Goal: Task Accomplishment & Management: Manage account settings

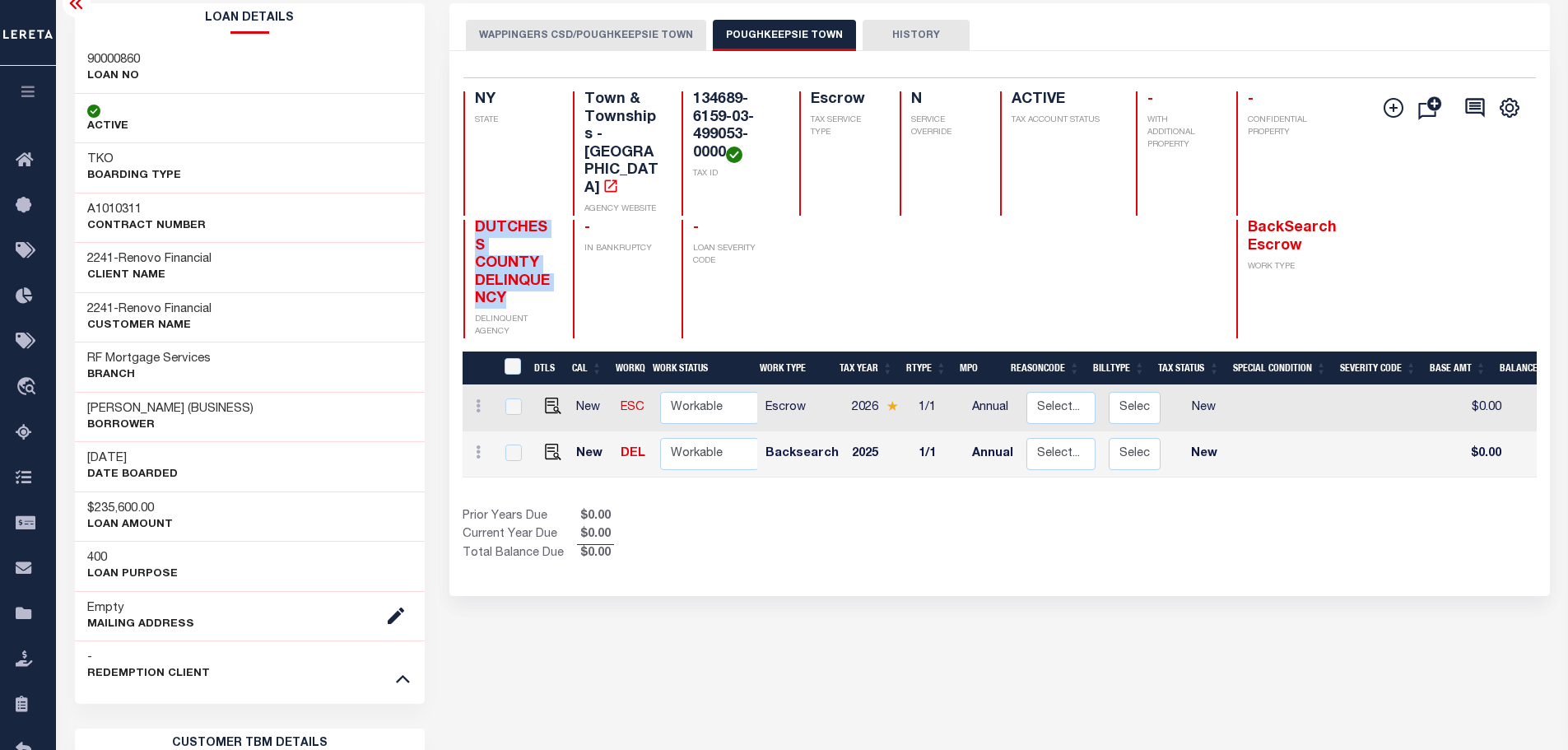
scroll to position [82, 0]
drag, startPoint x: 723, startPoint y: 156, endPoint x: 683, endPoint y: 101, distance: 68.0
click at [683, 101] on div "134689-6159-03-499053-0000 TAX ID" at bounding box center [731, 153] width 98 height 124
copy h4 "134689-6159-03-499053-0000"
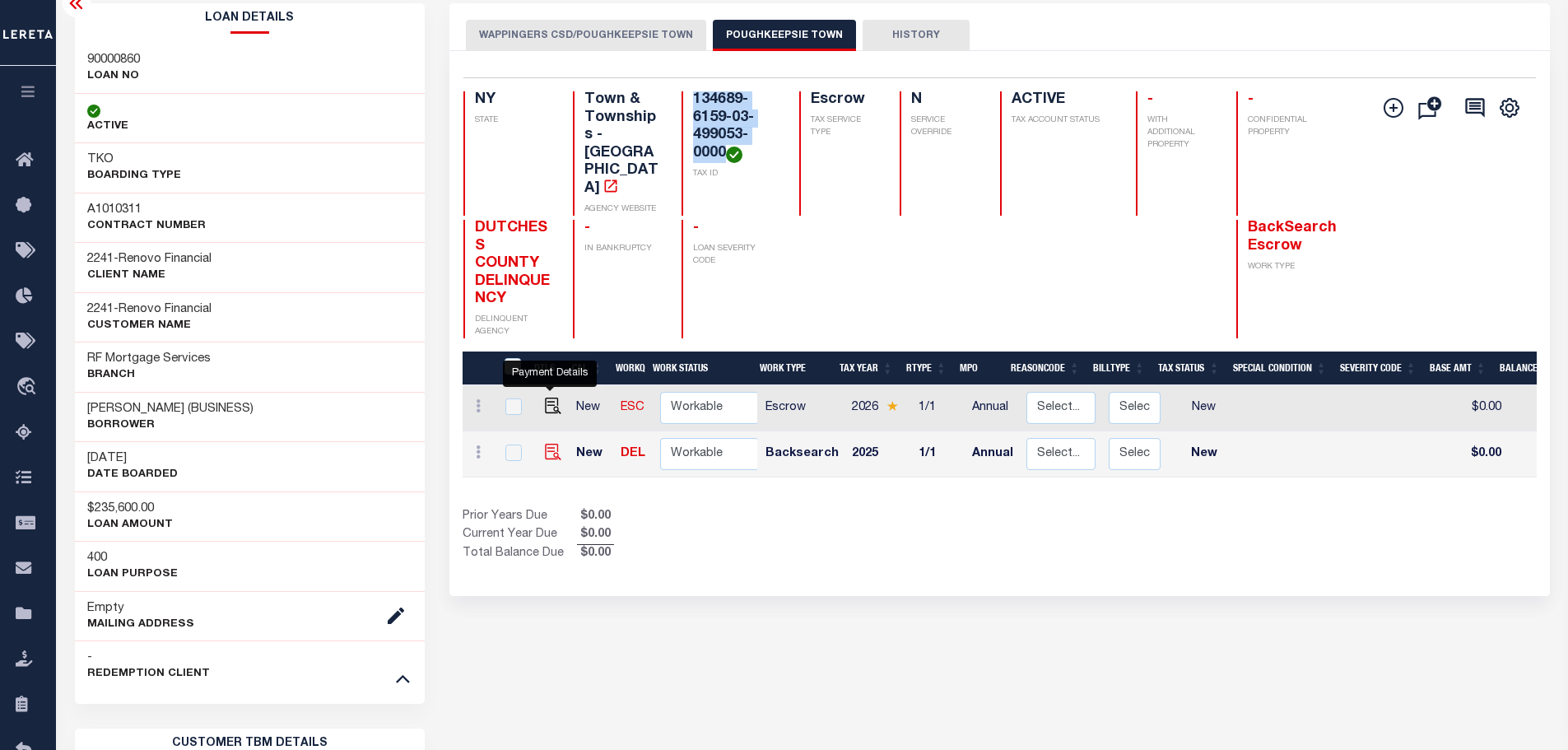
click at [545, 444] on img "" at bounding box center [552, 452] width 16 height 16
checkbox input "true"
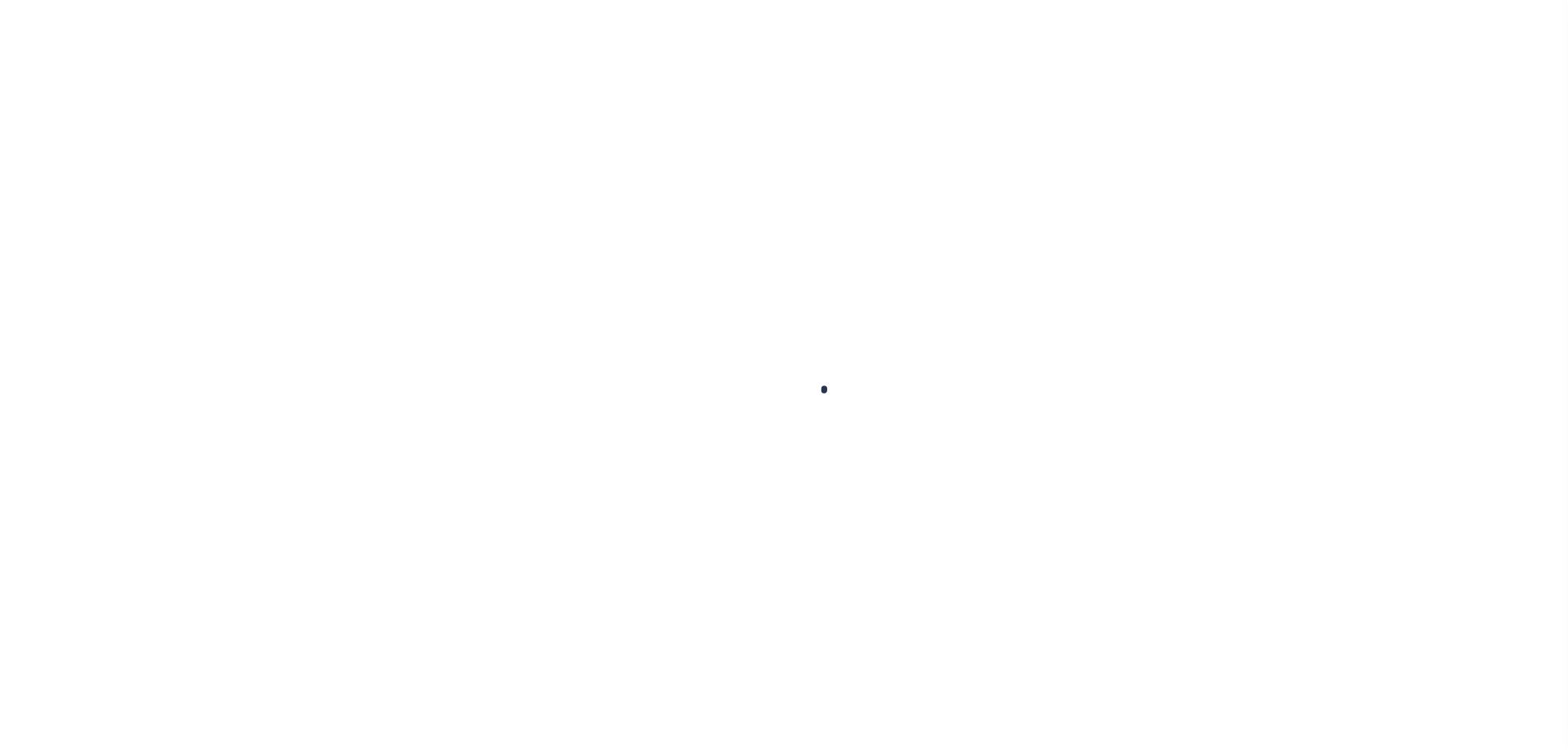
checkbox input "false"
type input "[DATE]"
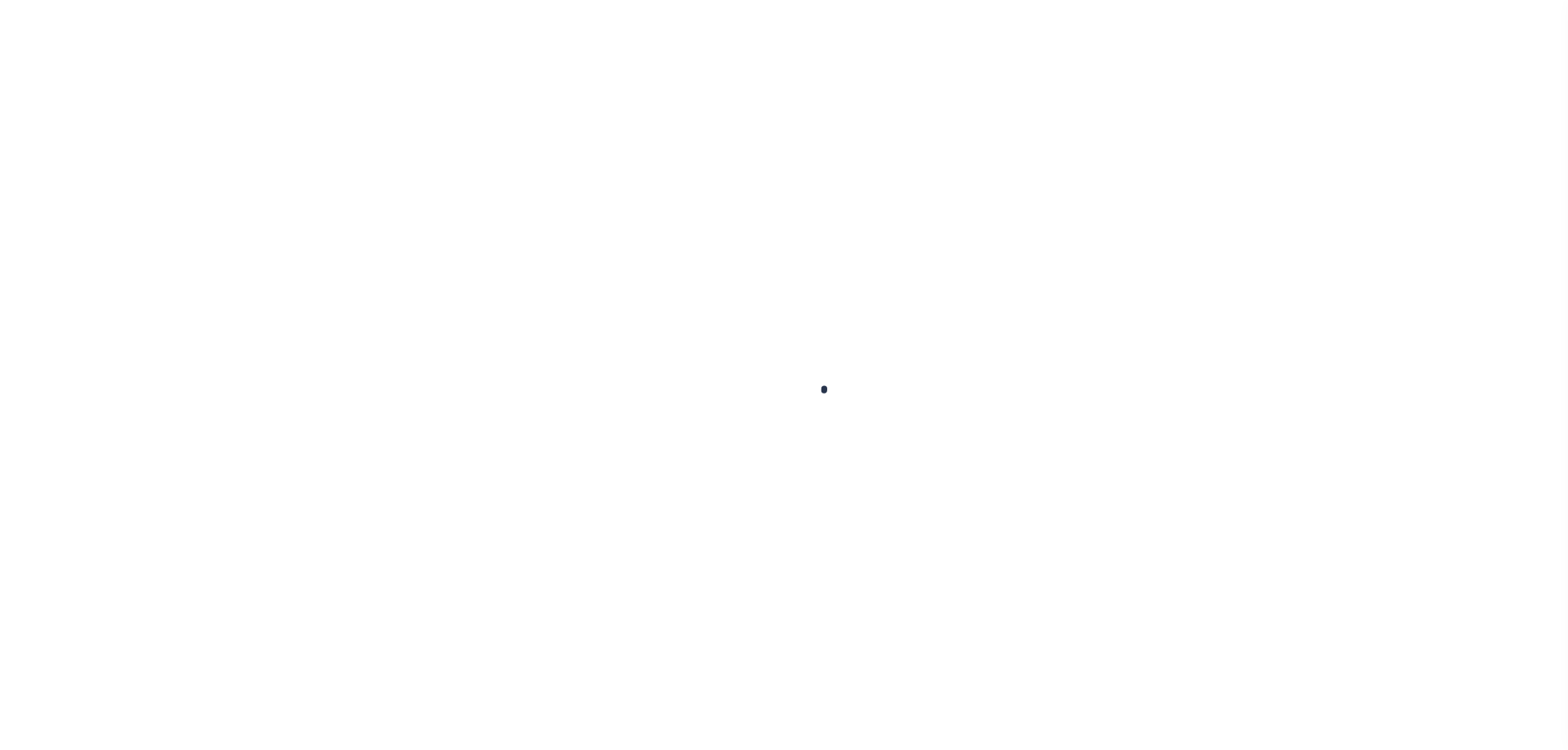
select select "NW2"
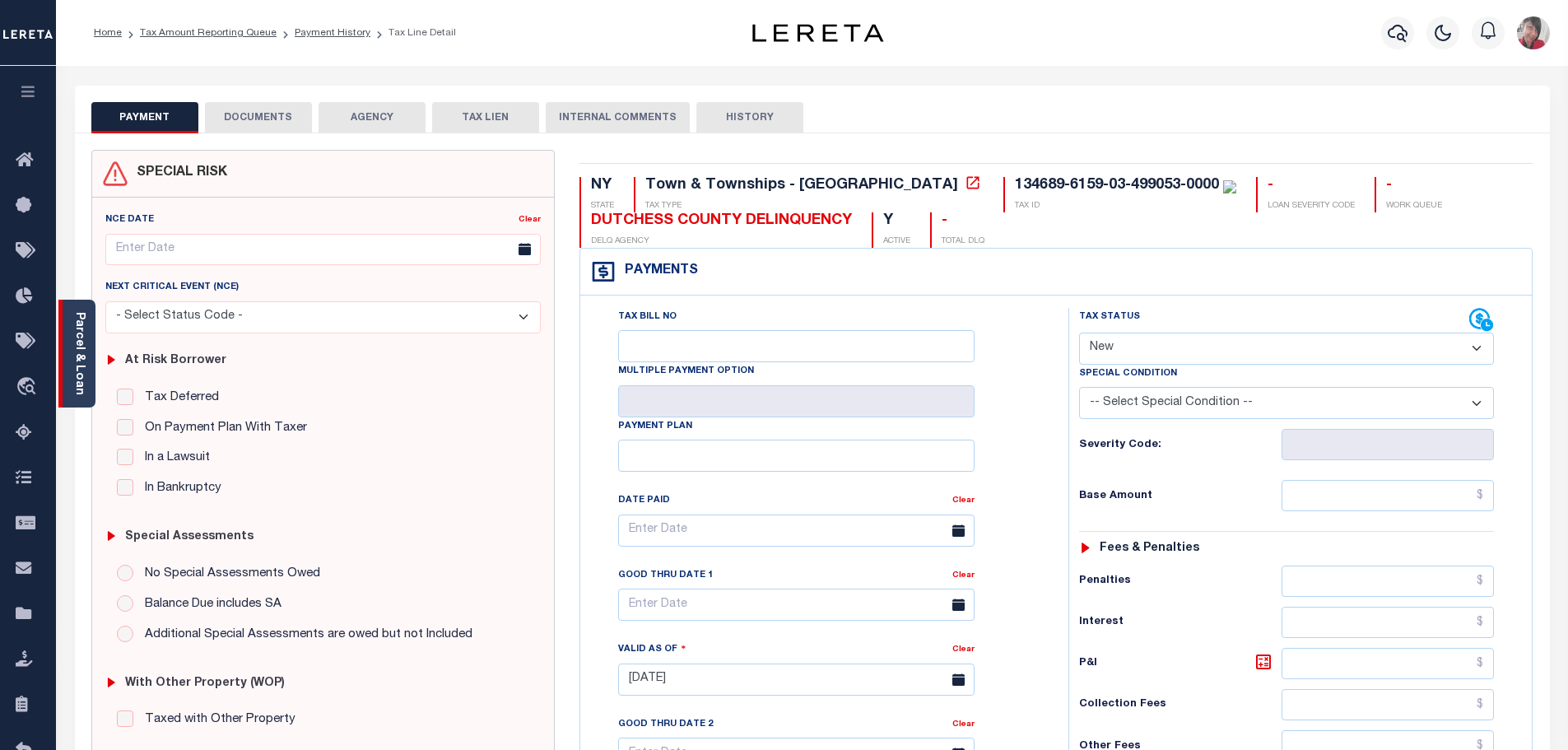
click at [87, 338] on div "Parcel & Loan" at bounding box center [77, 353] width 37 height 108
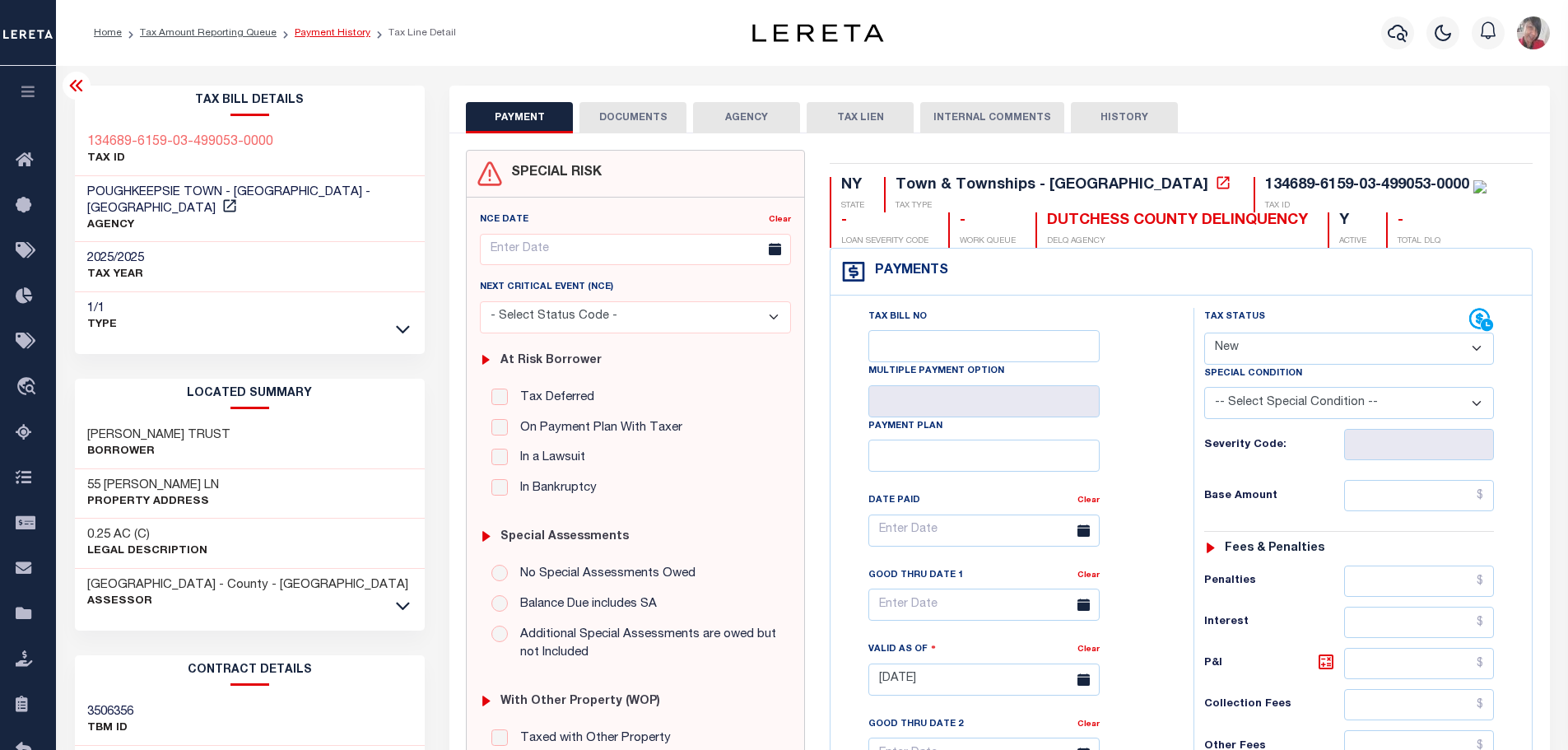
click at [304, 36] on link "Payment History" at bounding box center [333, 33] width 76 height 10
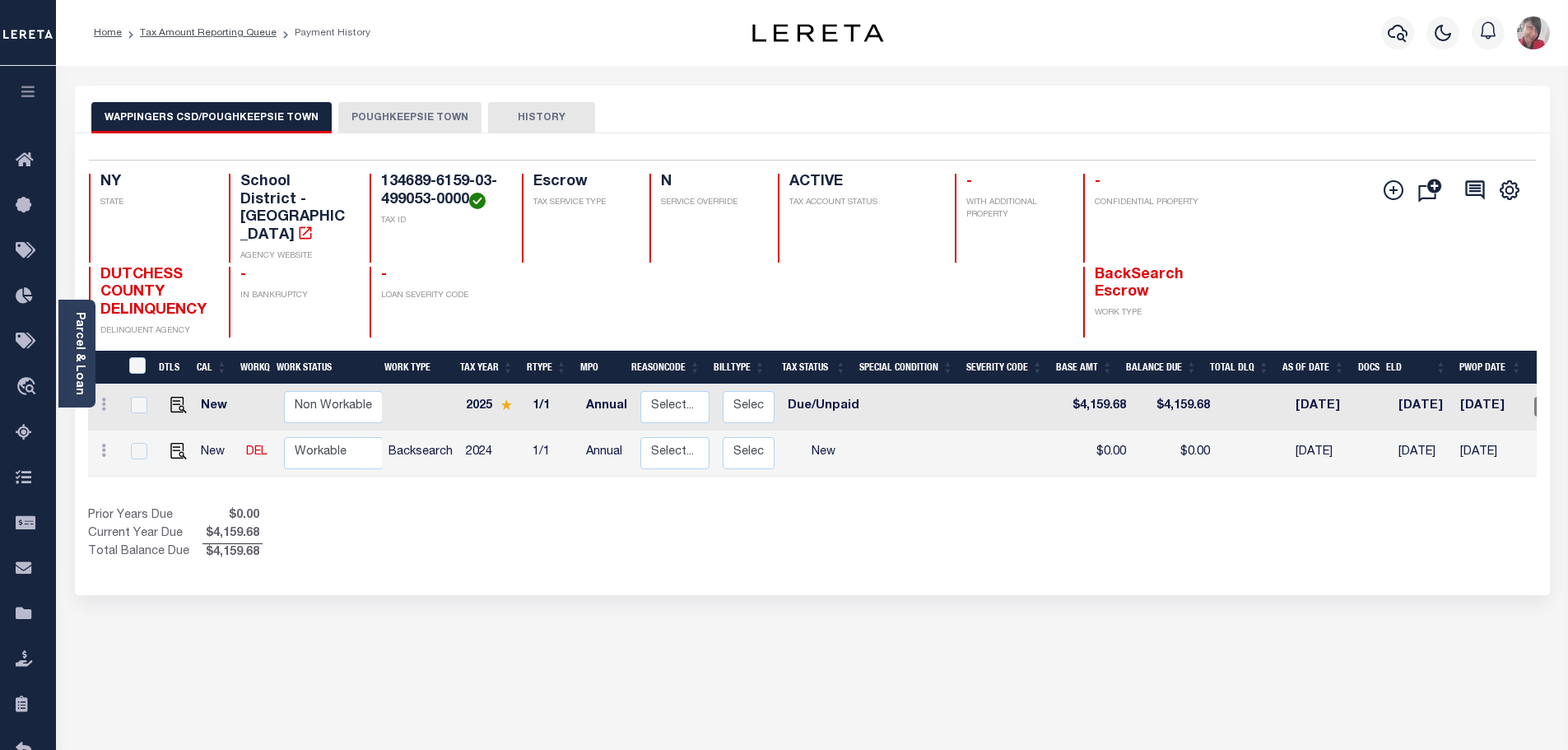
click at [417, 120] on button "POUGHKEEPSIE TOWN" at bounding box center [409, 118] width 143 height 31
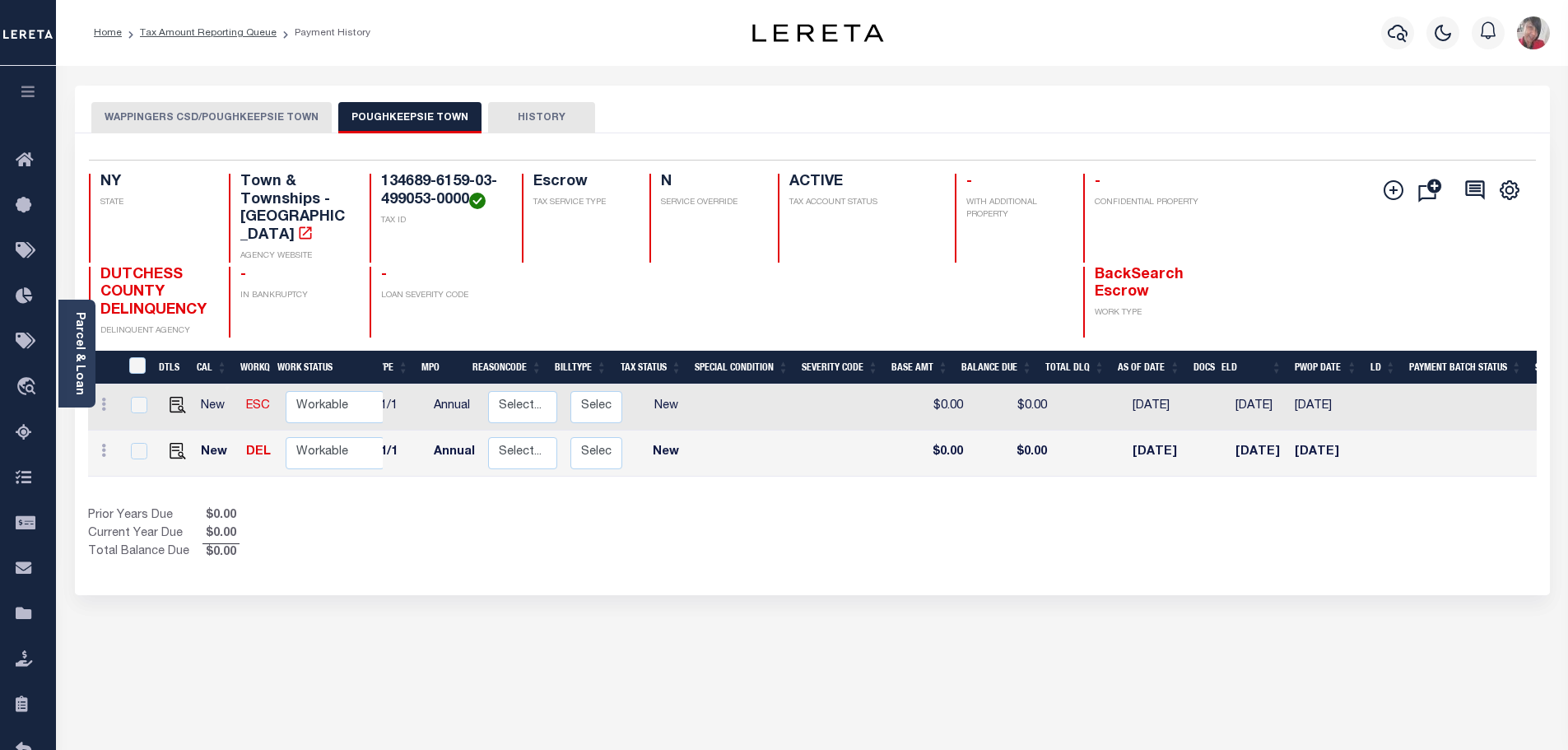
scroll to position [0, 191]
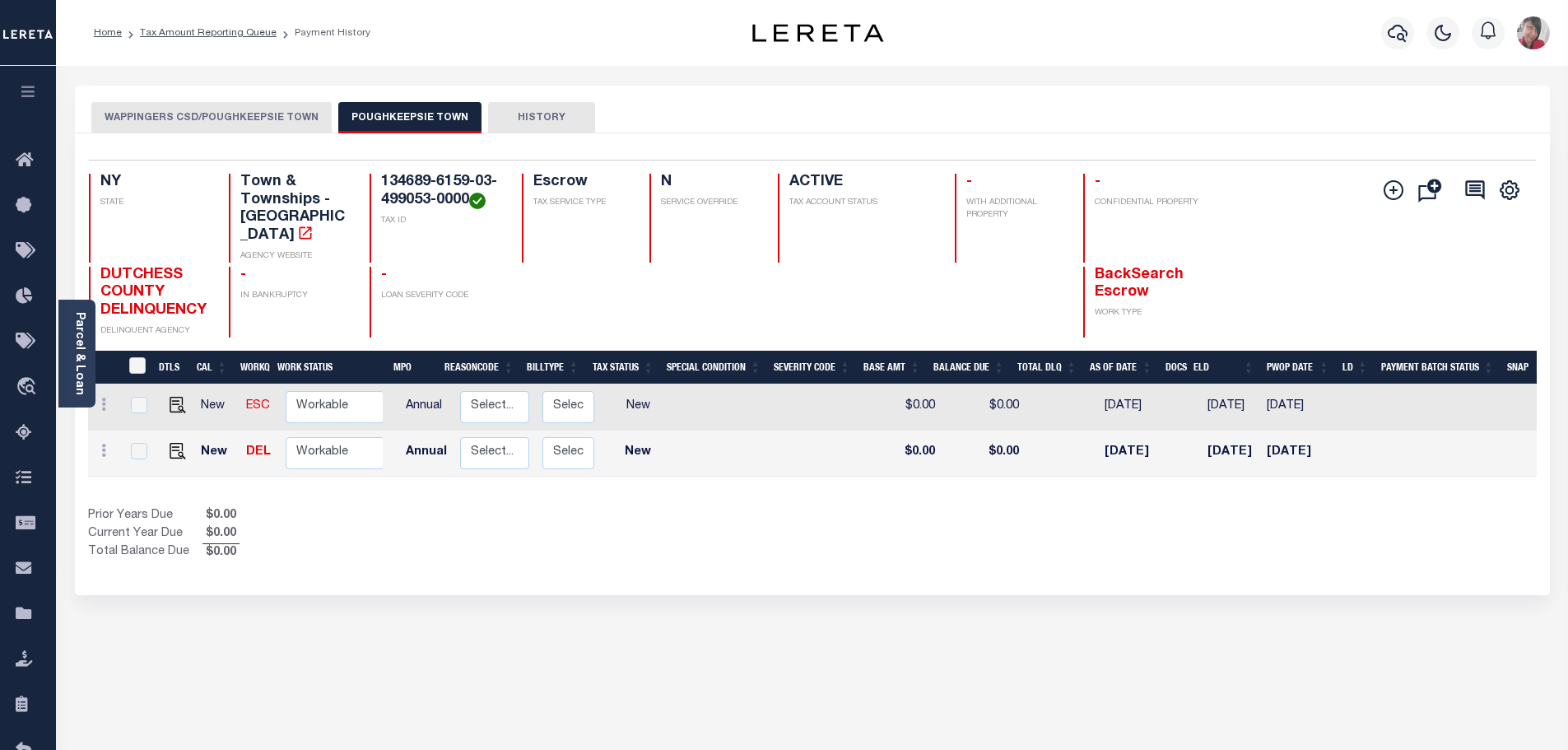
click at [1315, 219] on div "Add Installment Line Bad Parcel Fees" at bounding box center [1415, 255] width 241 height 164
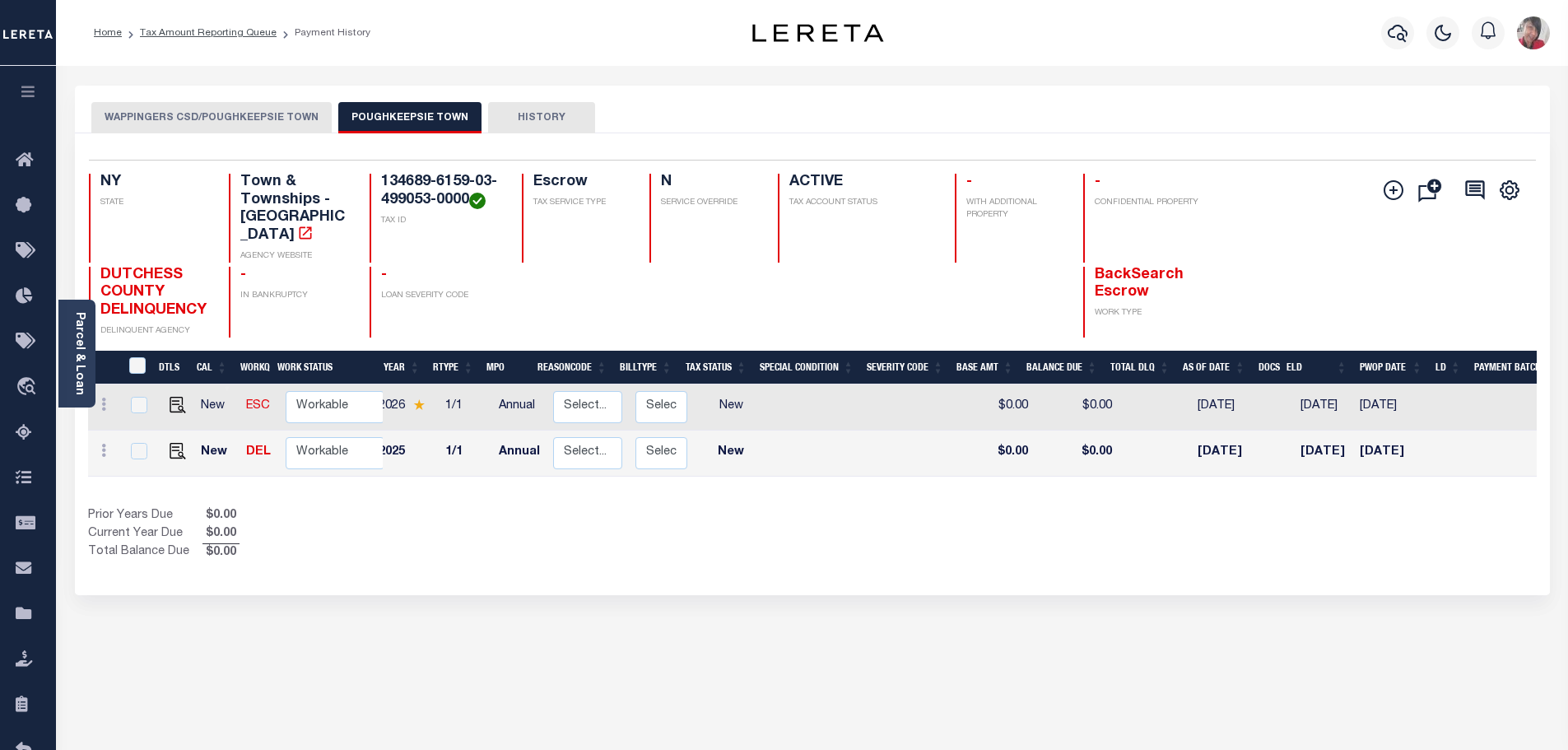
scroll to position [0, 0]
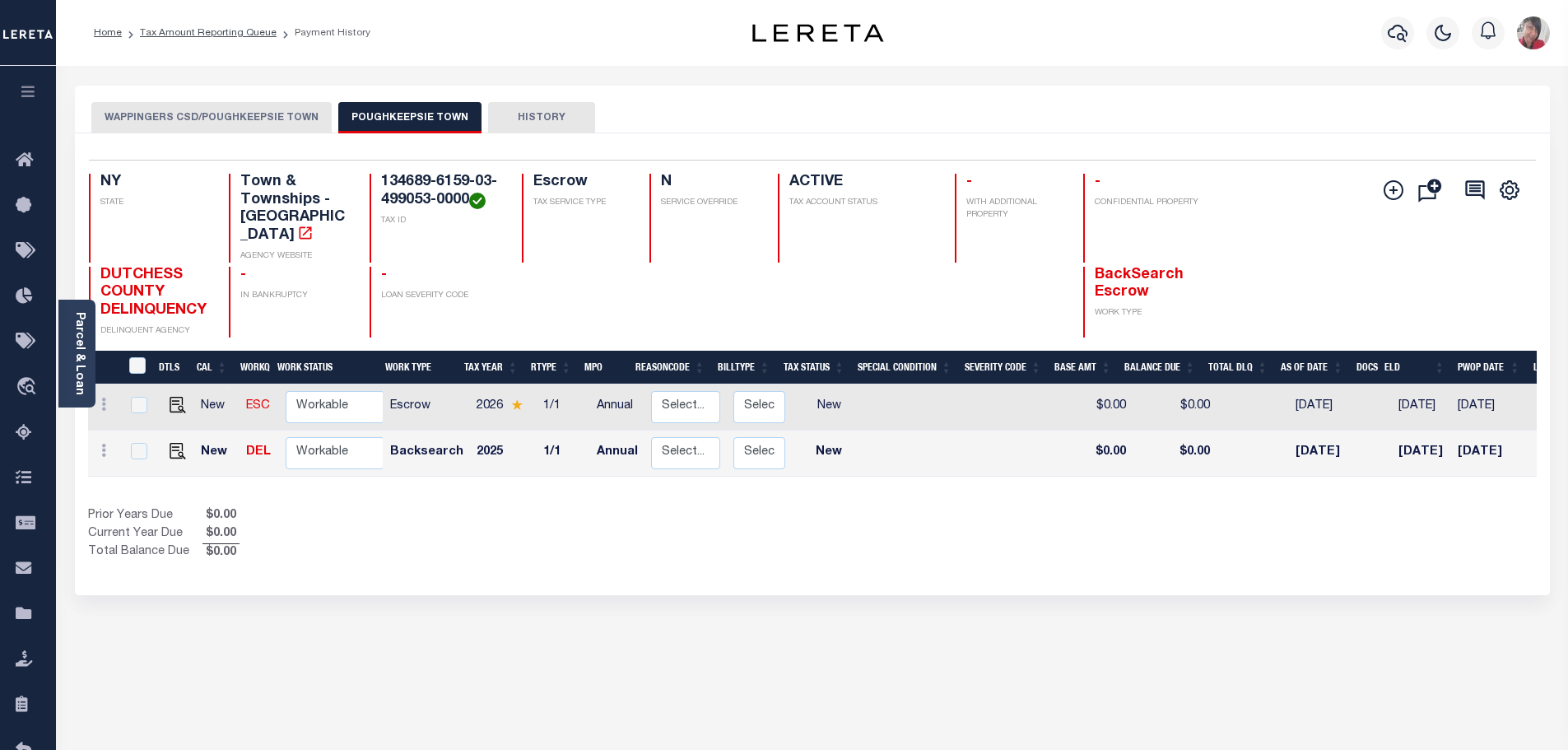
click at [276, 121] on button "WAPPINGERS CSD/POUGHKEEPSIE TOWN" at bounding box center [211, 118] width 240 height 31
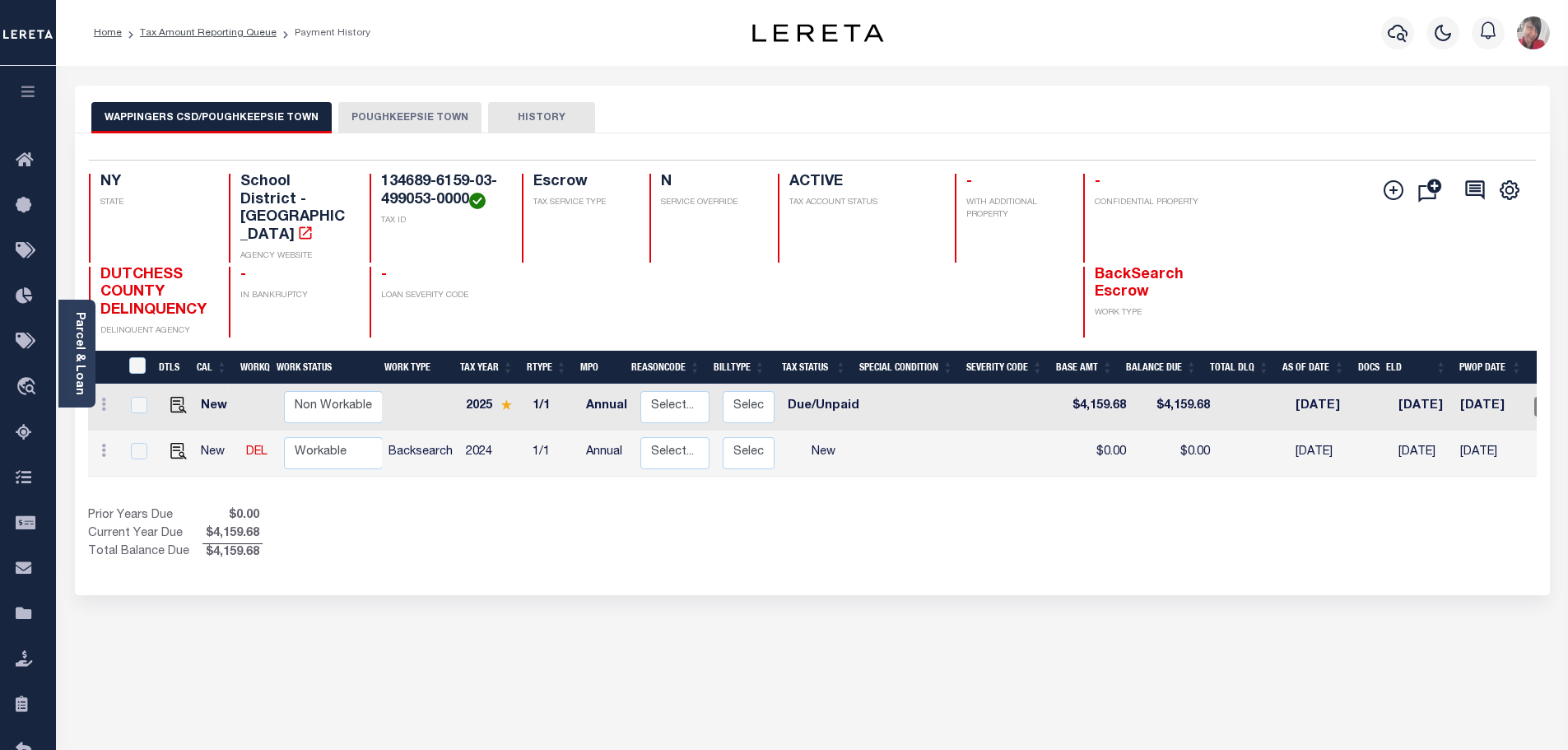
click at [1325, 542] on div "Selected 2 Results 1 Items per page 25 50 100 NY STATE TAX ID N" at bounding box center [813, 364] width 1475 height 462
click at [176, 443] on img "" at bounding box center [178, 451] width 16 height 16
checkbox input "true"
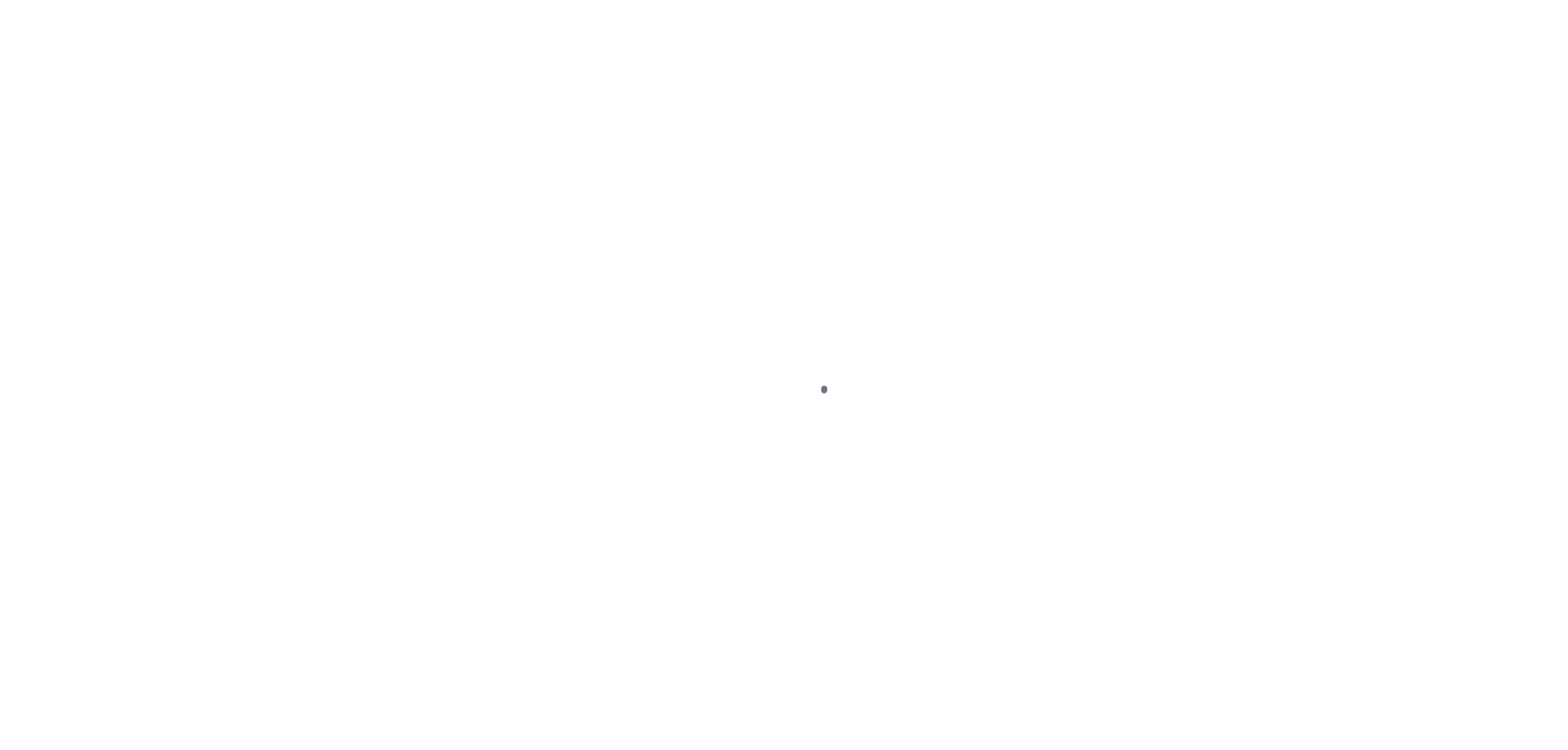
select select "NW2"
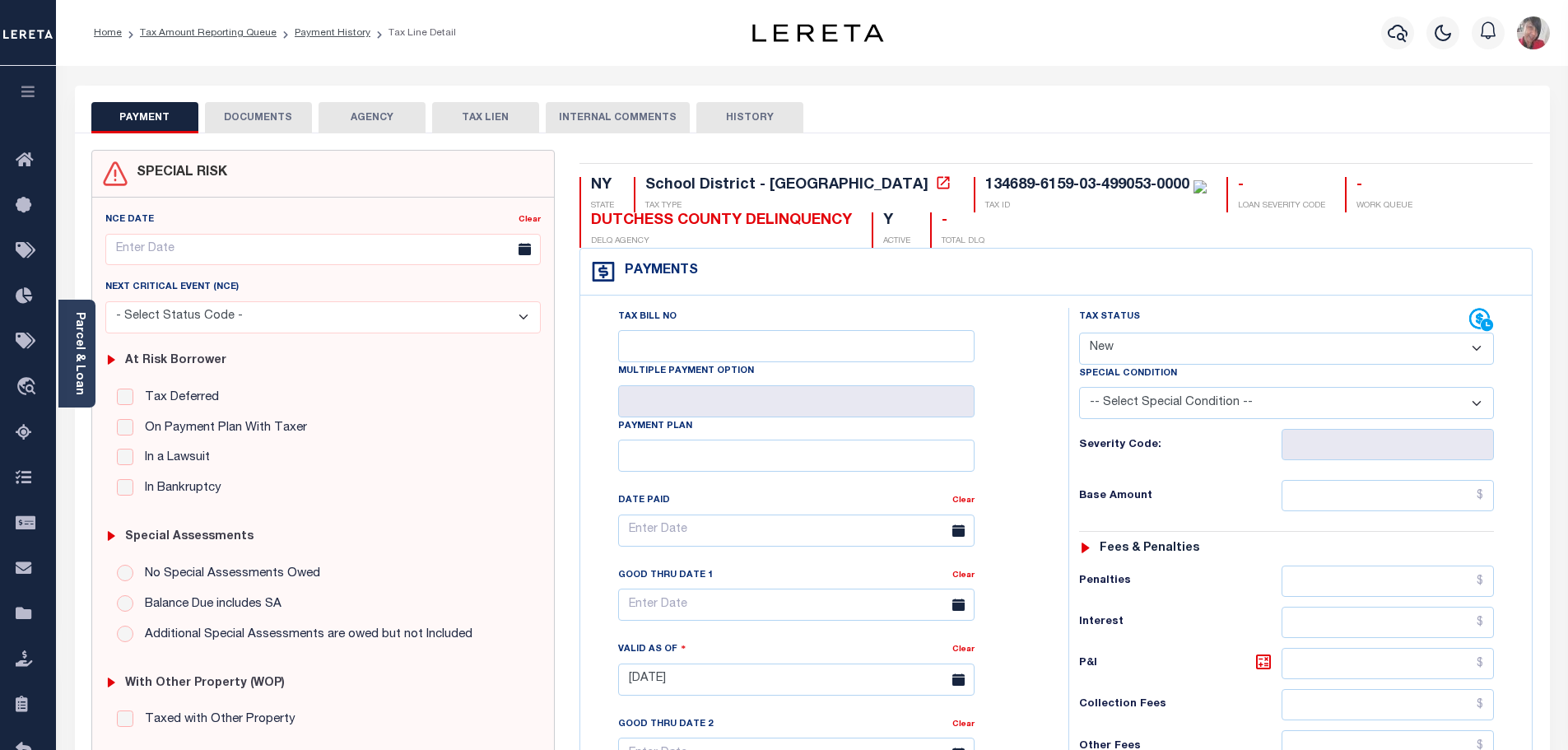
click at [366, 122] on button "AGENCY" at bounding box center [372, 118] width 107 height 31
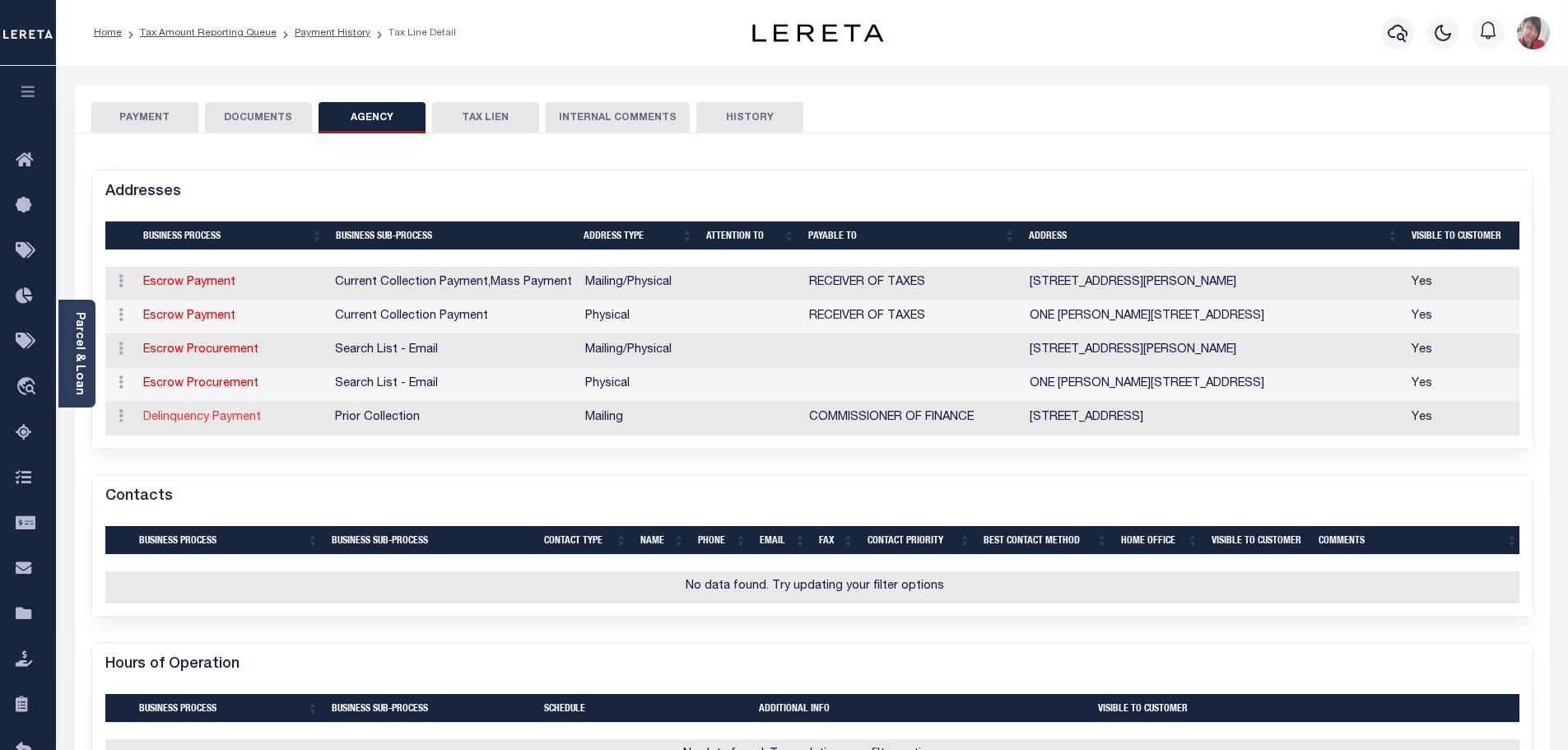
click at [194, 419] on link "Delinquency Payment" at bounding box center [201, 418] width 118 height 12
select select
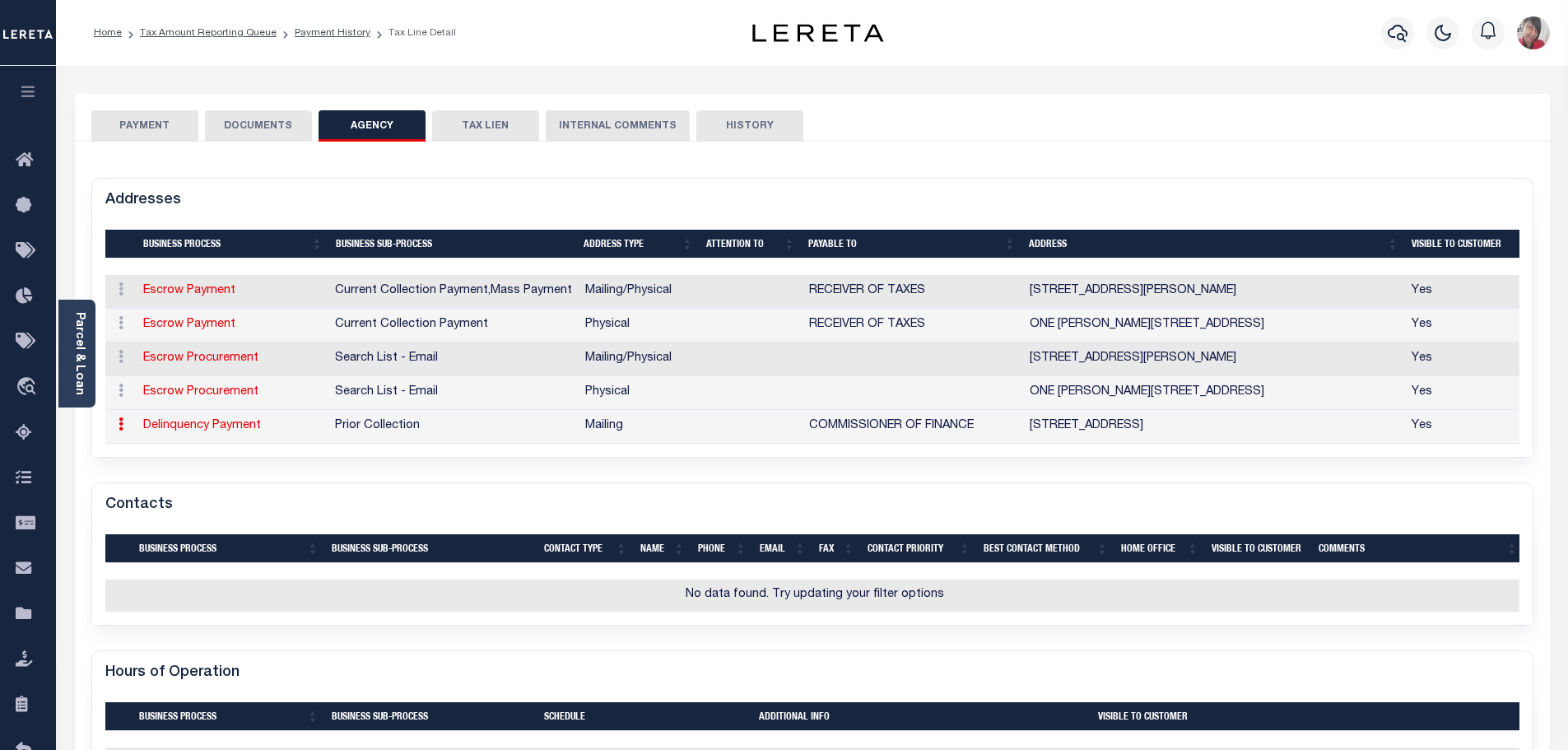
type input "22 MARKET ST"
type input "POUGHKEEPSIE"
select select "NY"
type input "12601-3222"
checkbox input "true"
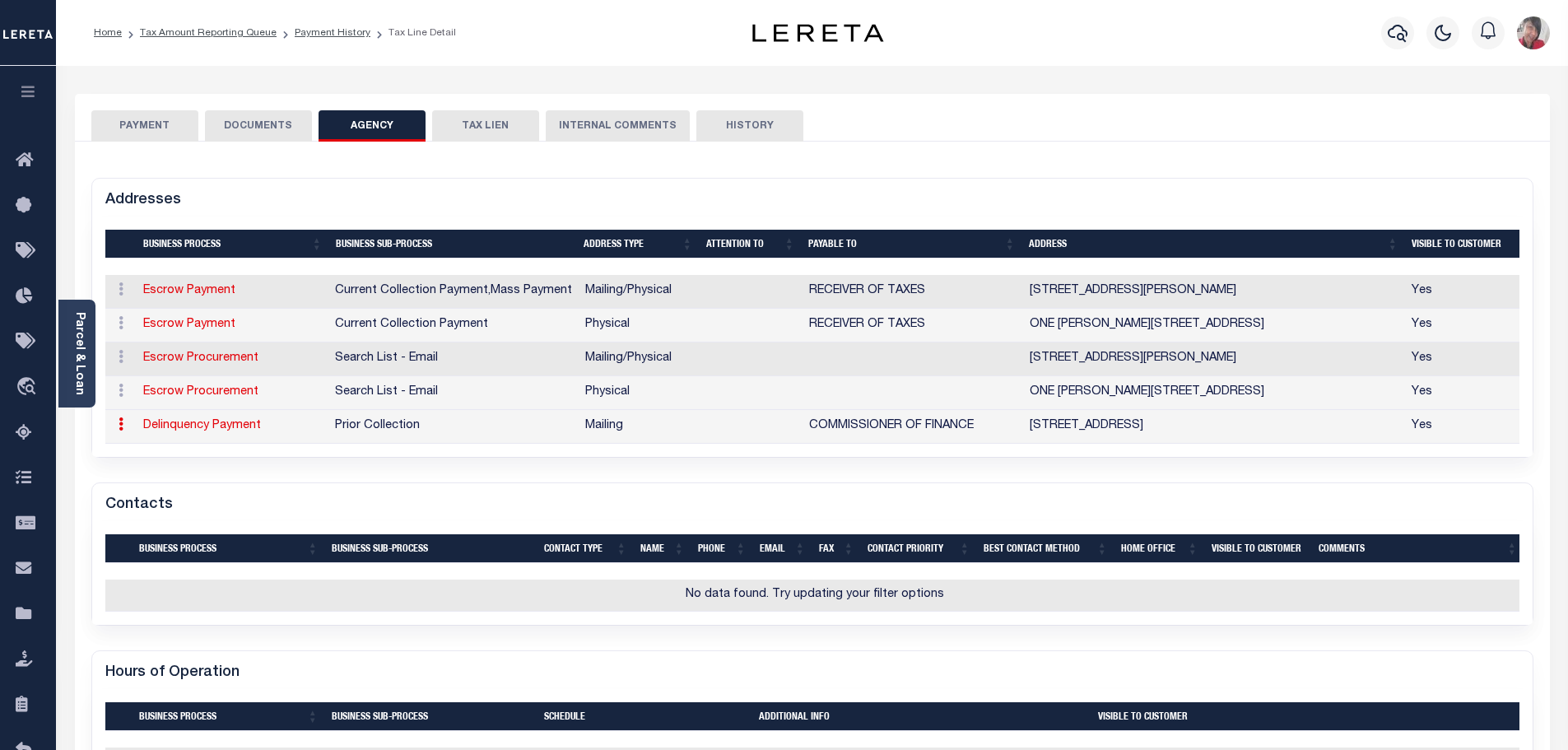
type input "COMMISSIONER OF FINANCE"
select select "27"
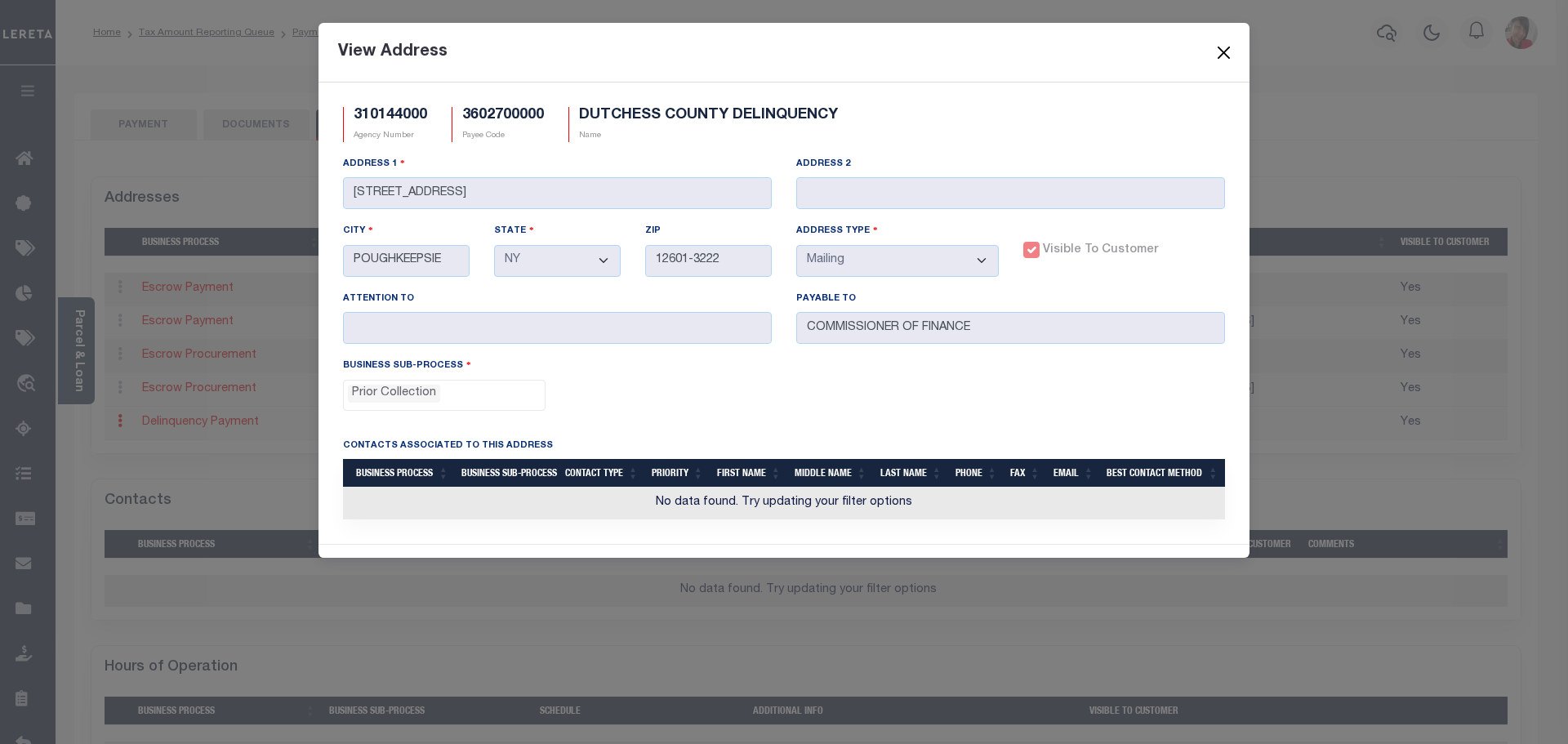
click at [1216, 44] on button "Close" at bounding box center [1224, 52] width 21 height 21
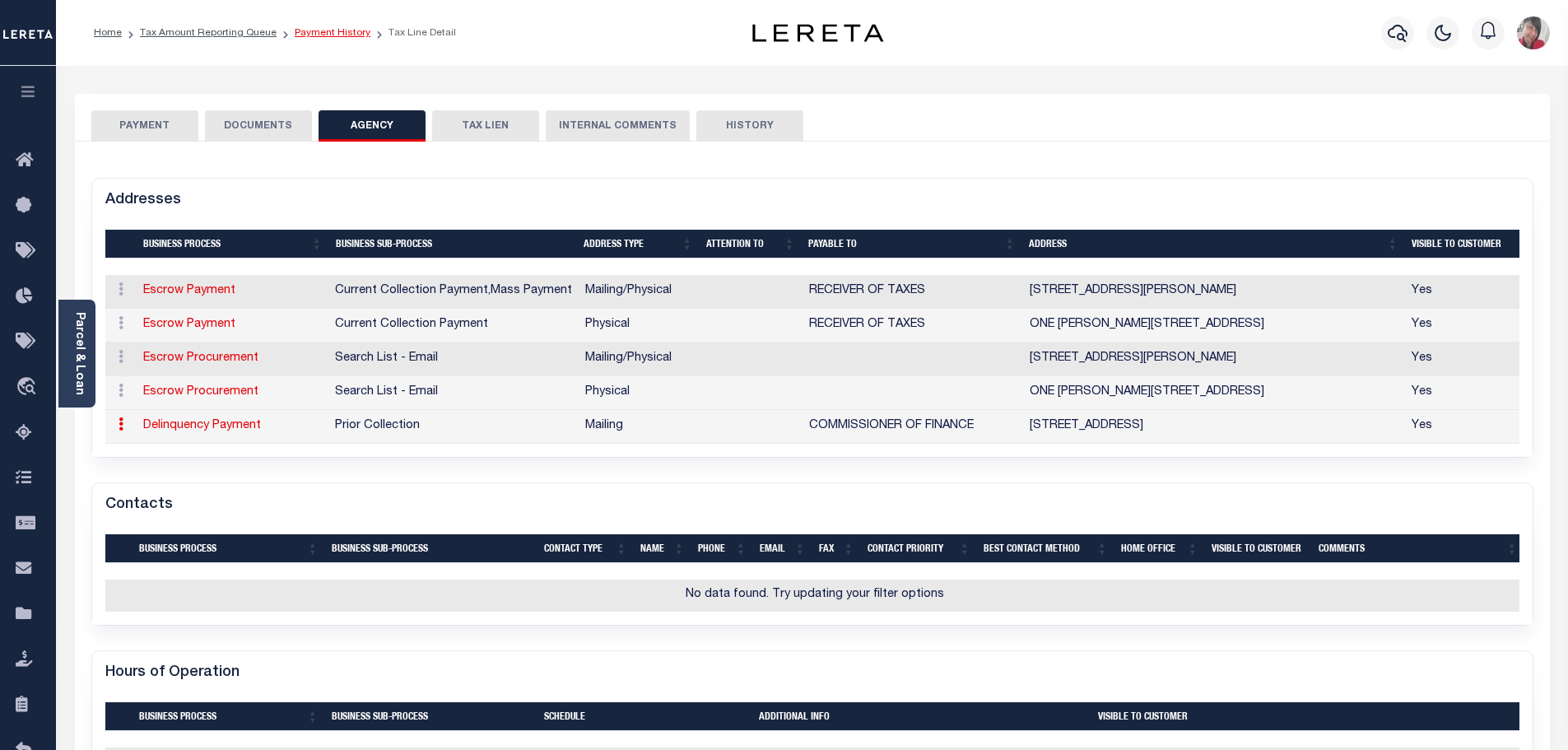
click at [326, 34] on link "Payment History" at bounding box center [333, 33] width 76 height 10
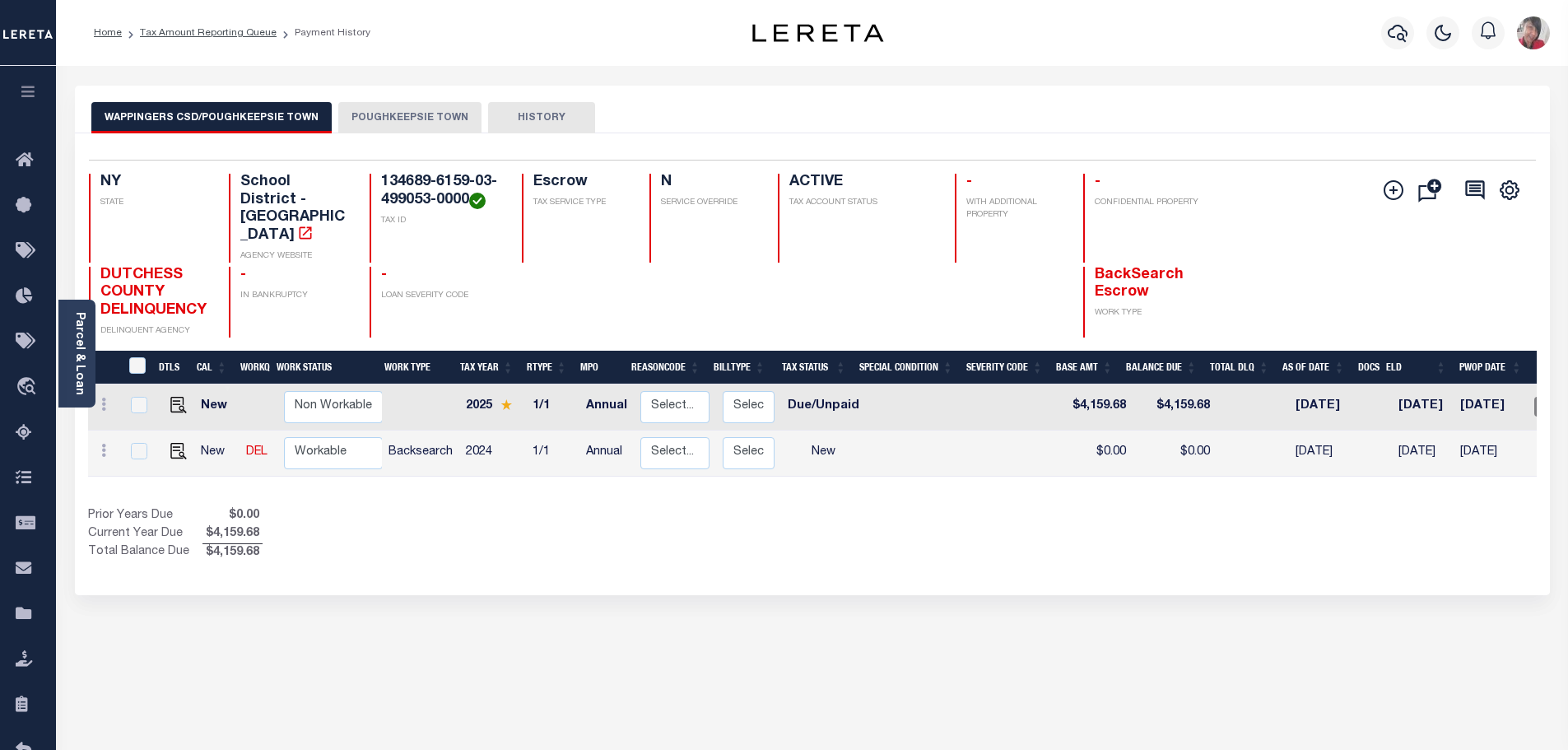
click at [435, 111] on button "POUGHKEEPSIE TOWN" at bounding box center [409, 118] width 143 height 31
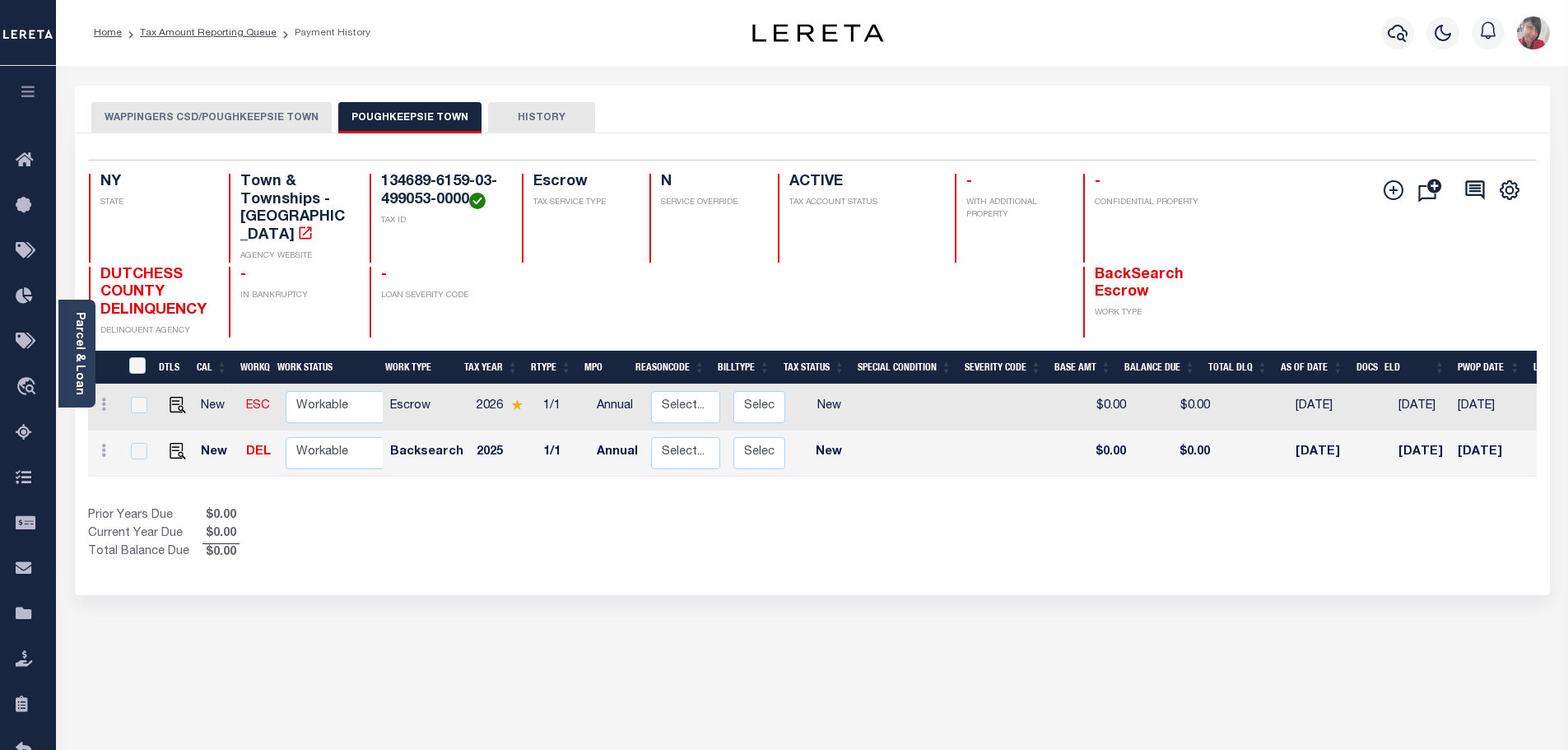
click at [244, 117] on button "WAPPINGERS CSD/POUGHKEEPSIE TOWN" at bounding box center [211, 118] width 240 height 31
